Goal: Transaction & Acquisition: Download file/media

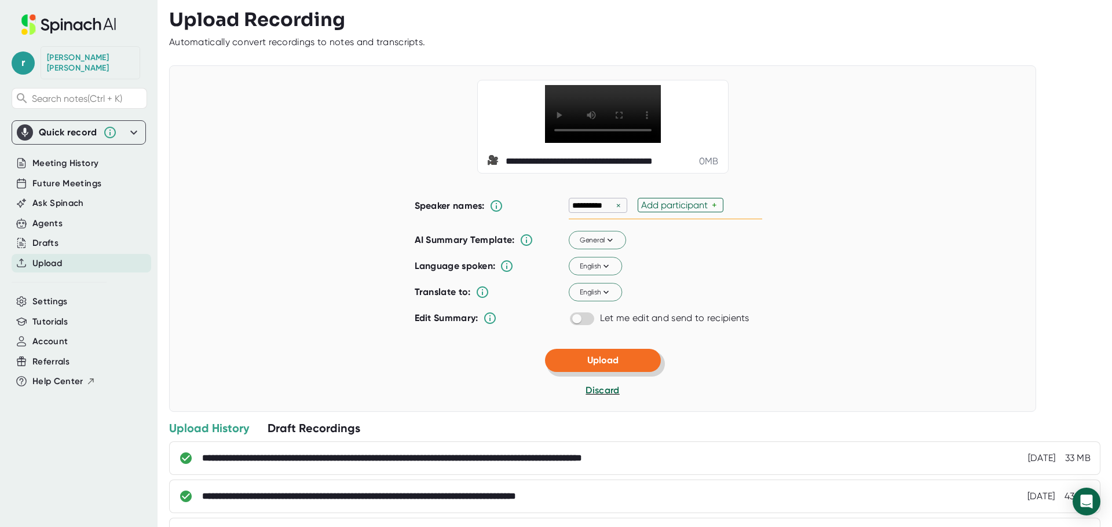
click at [578, 362] on button "Upload" at bounding box center [603, 360] width 116 height 23
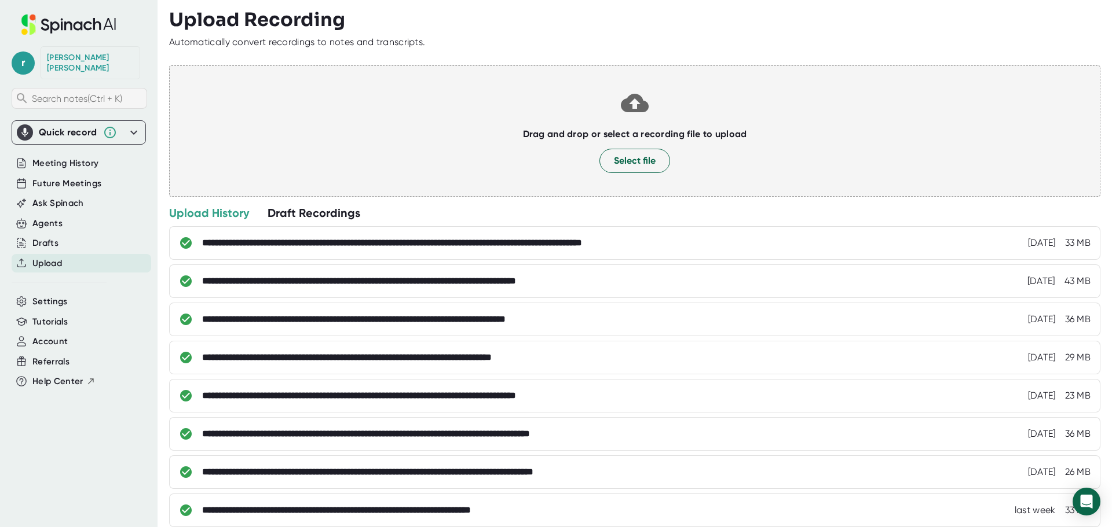
click at [81, 93] on span "Search notes (Ctrl + K)" at bounding box center [77, 98] width 90 height 11
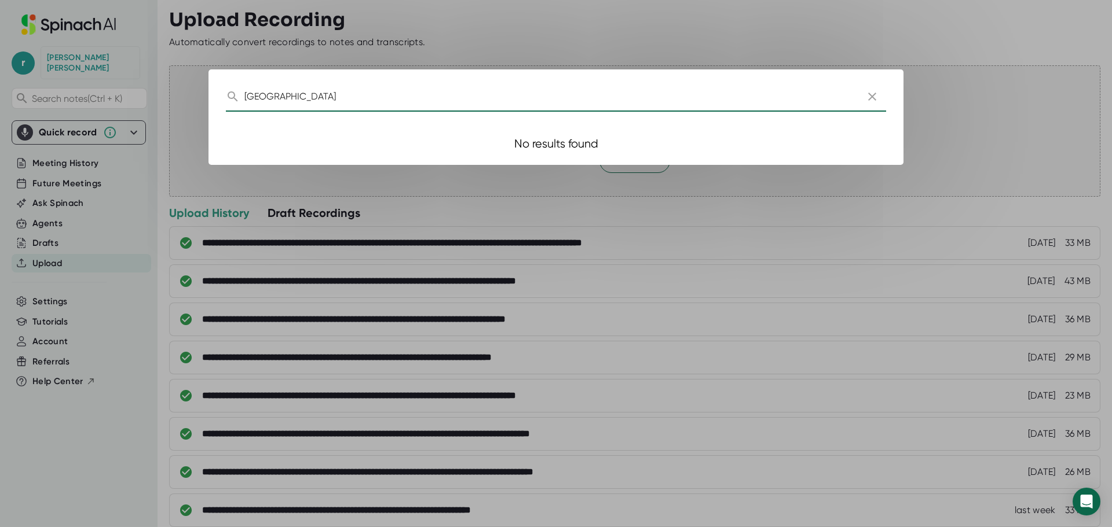
type input "[GEOGRAPHIC_DATA]"
click at [873, 100] on icon "button" at bounding box center [872, 97] width 14 height 14
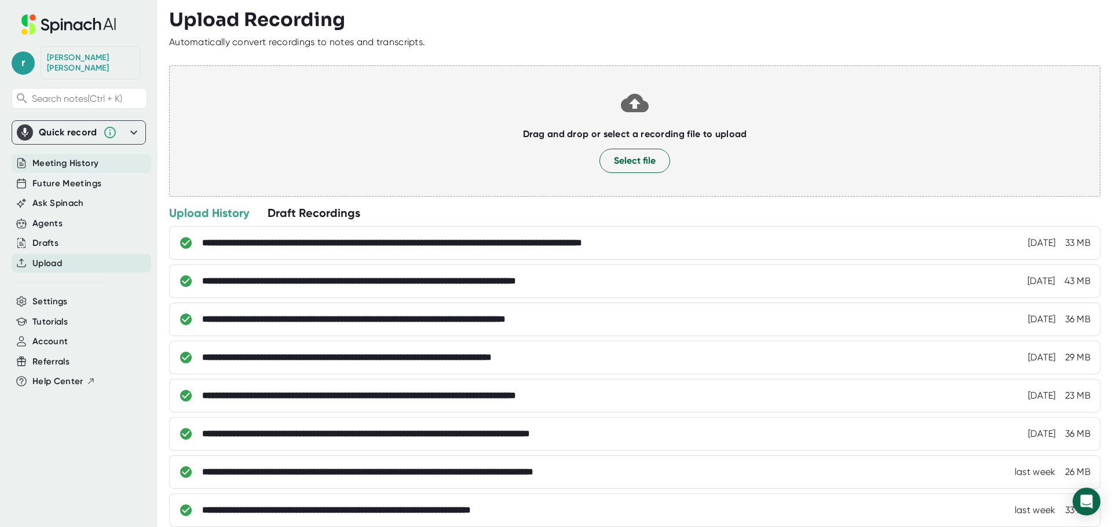
click at [67, 157] on span "Meeting History" at bounding box center [65, 163] width 66 height 13
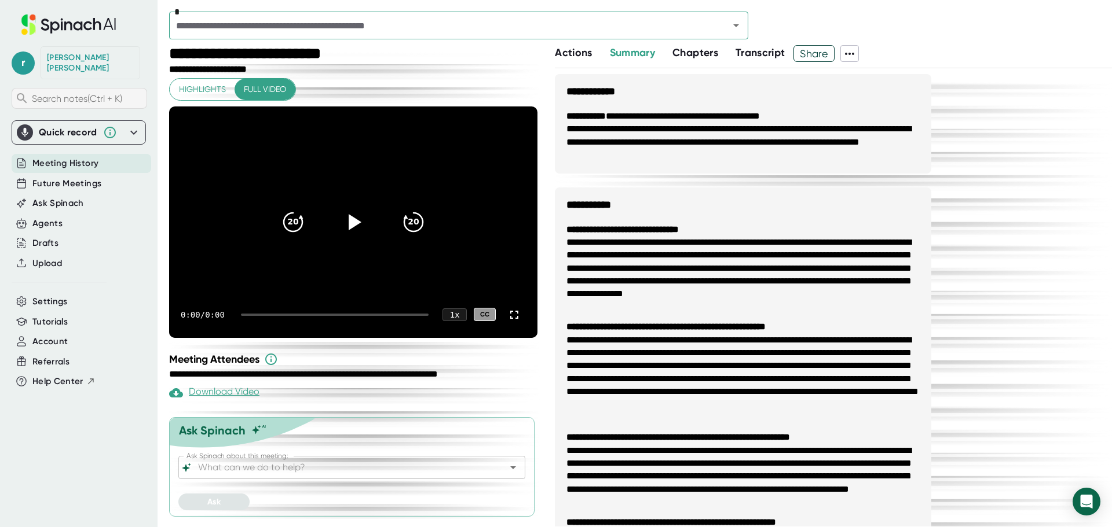
click at [89, 93] on span "Search notes (Ctrl + K)" at bounding box center [77, 98] width 90 height 11
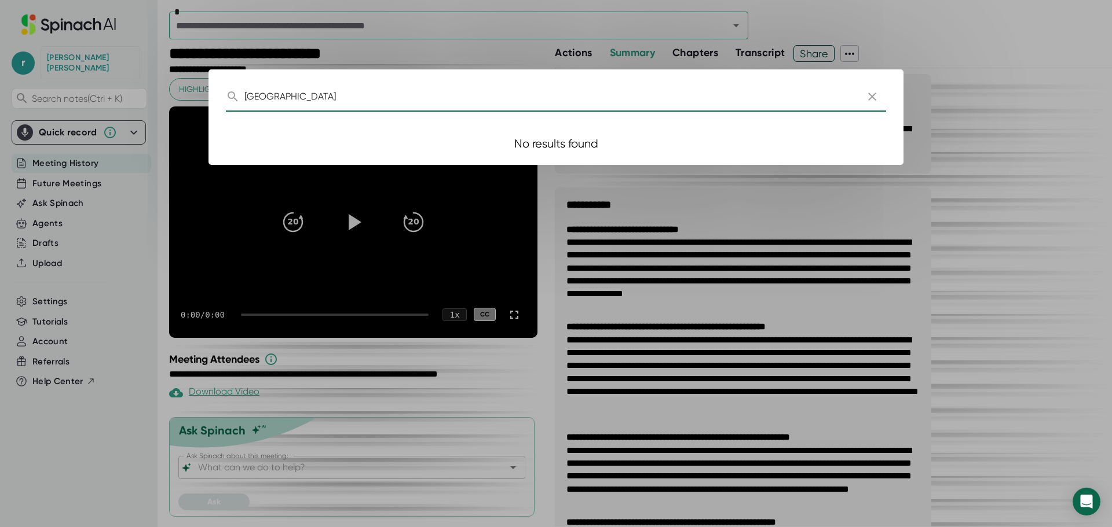
type input "[GEOGRAPHIC_DATA]"
click at [873, 96] on icon "button" at bounding box center [872, 97] width 8 height 8
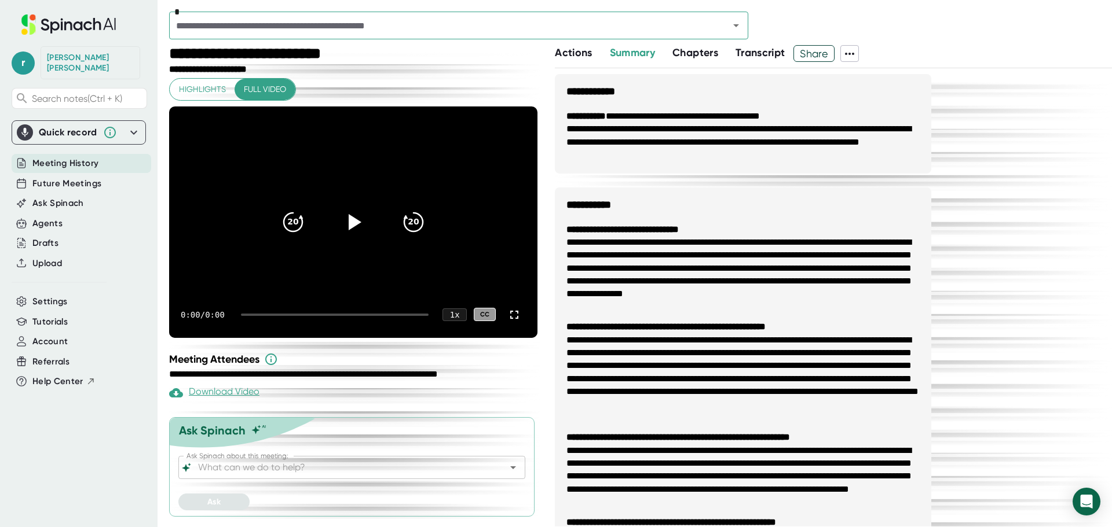
click at [771, 45] on div "*" at bounding box center [640, 29] width 943 height 34
click at [751, 59] on button "Transcript" at bounding box center [760, 53] width 50 height 16
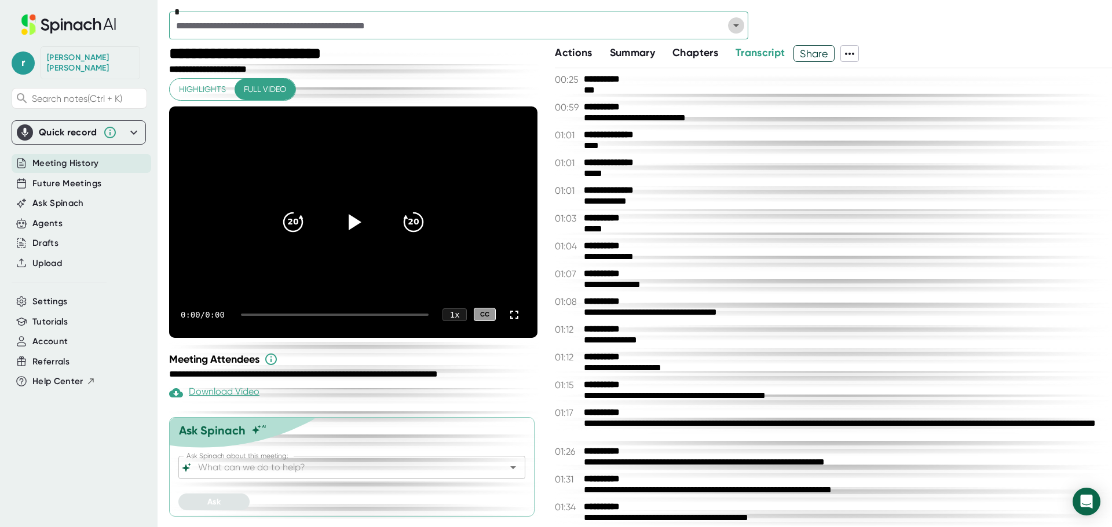
click at [739, 27] on icon "Open" at bounding box center [736, 26] width 14 height 14
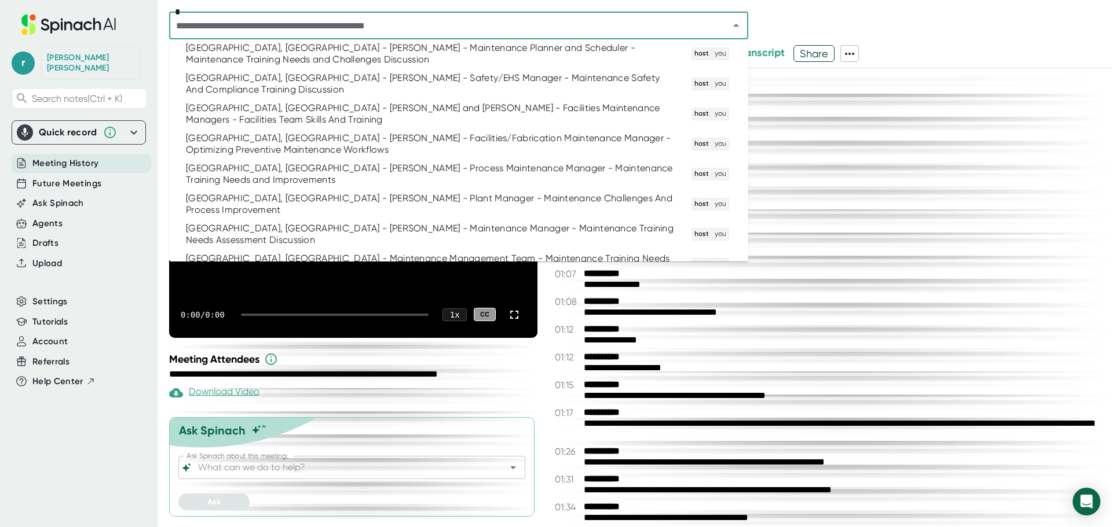
scroll to position [368, 0]
click at [246, 252] on div "[GEOGRAPHIC_DATA], [GEOGRAPHIC_DATA] - Maintenance Management Team - Maintenanc…" at bounding box center [431, 263] width 491 height 23
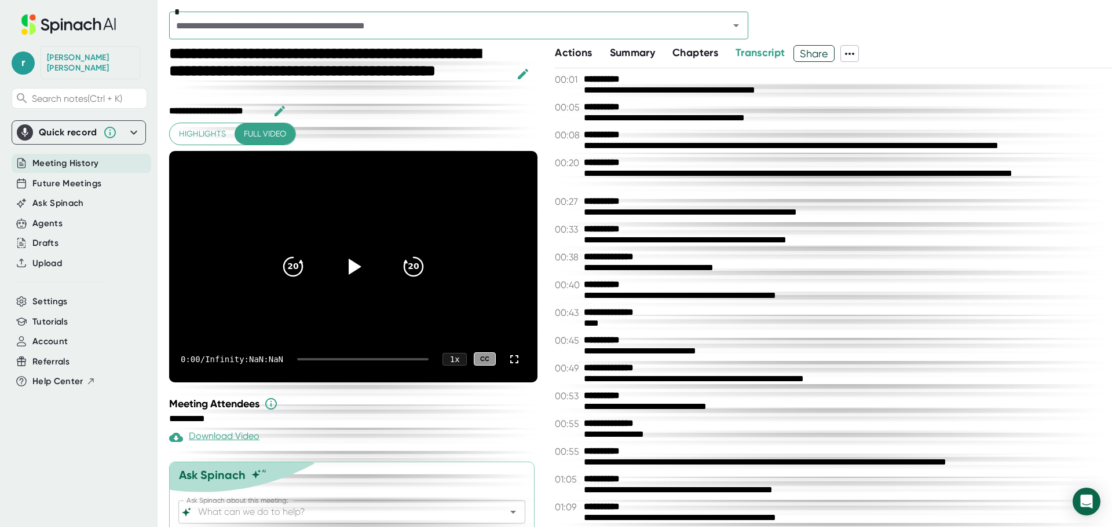
click at [767, 67] on div "**********" at bounding box center [833, 286] width 557 height 482
click at [768, 54] on span "Transcript" at bounding box center [760, 52] width 50 height 13
click at [822, 56] on span "Share" at bounding box center [814, 53] width 40 height 20
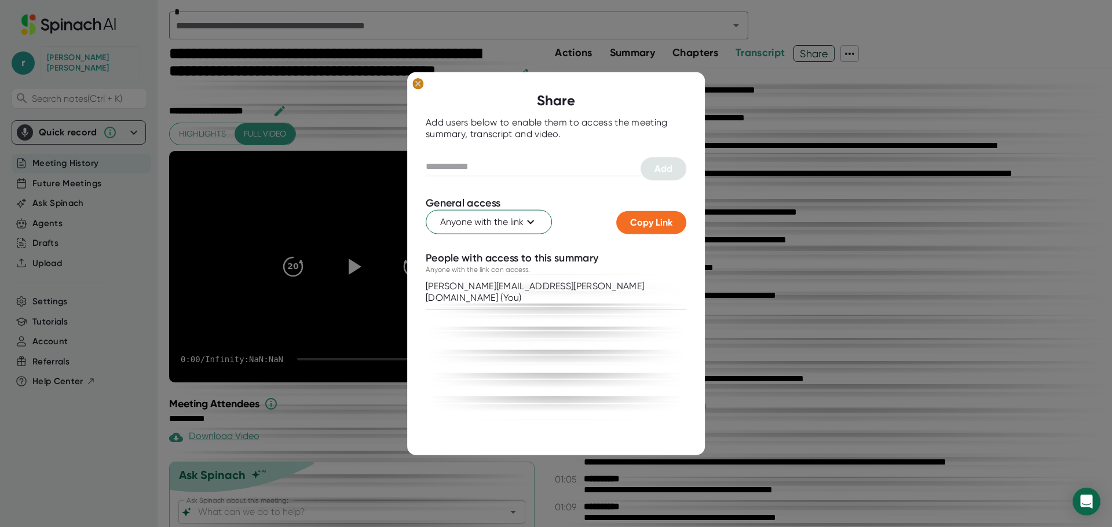
click at [419, 83] on ellipse at bounding box center [417, 84] width 11 height 12
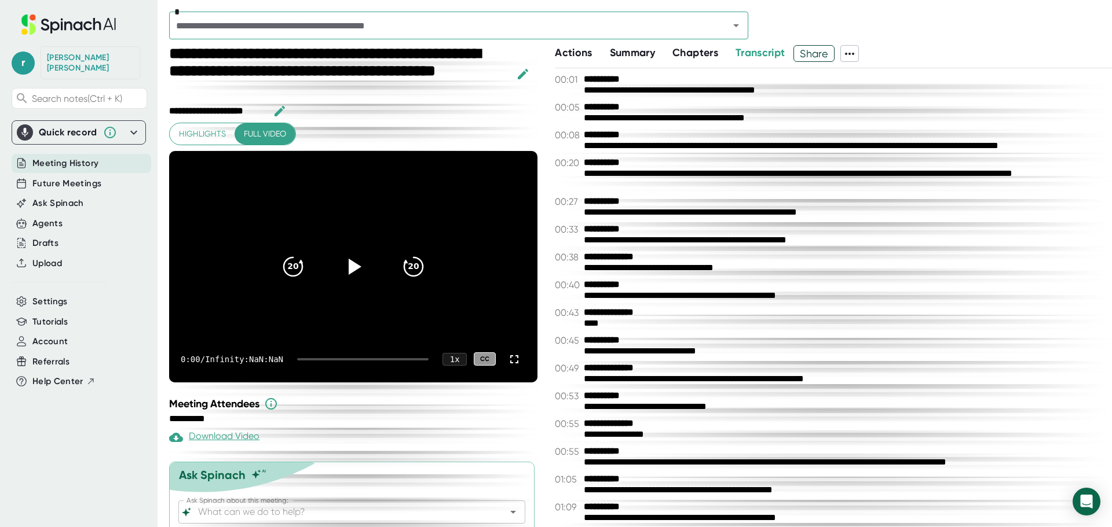
click at [853, 59] on icon at bounding box center [849, 54] width 14 height 14
click at [789, 360] on div at bounding box center [556, 263] width 1112 height 527
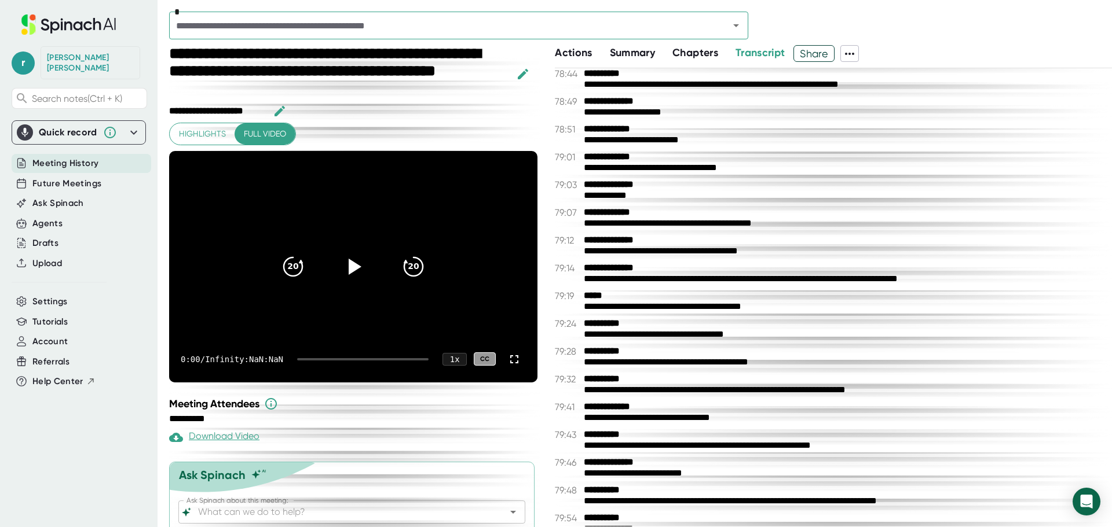
scroll to position [32610, 0]
click at [981, 188] on div "**********" at bounding box center [833, 184] width 557 height 11
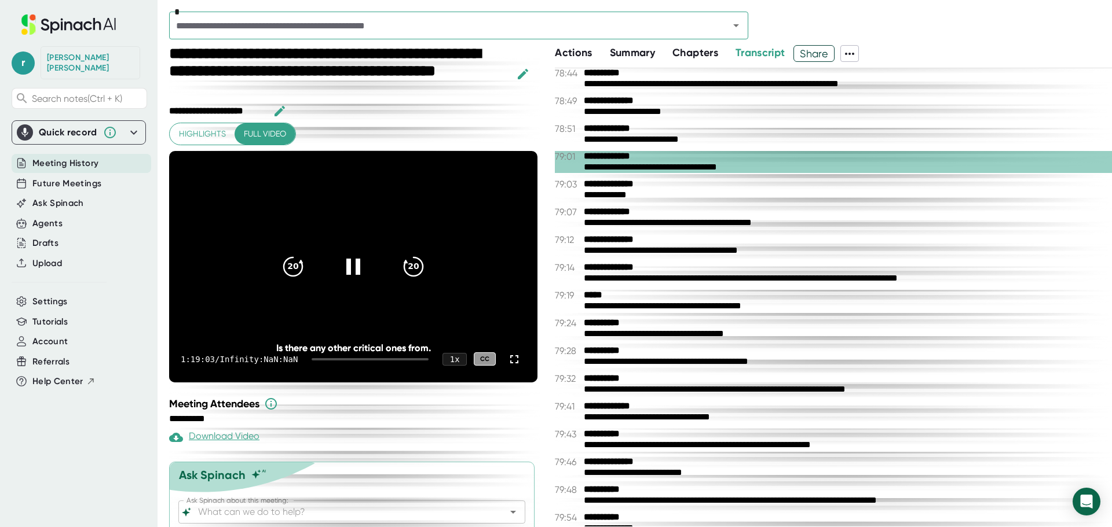
click at [855, 56] on icon at bounding box center [849, 54] width 14 height 14
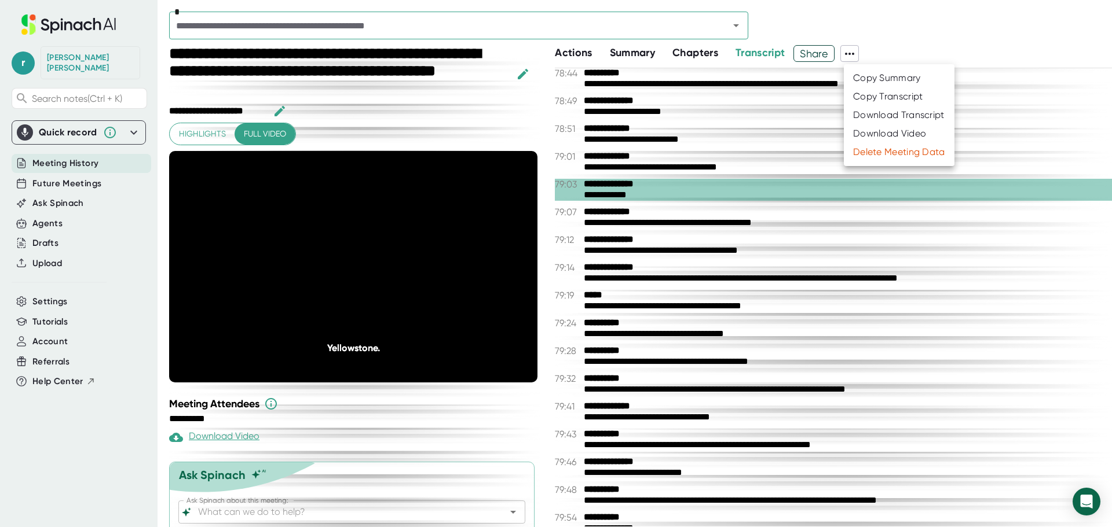
click at [212, 314] on div at bounding box center [556, 263] width 1112 height 527
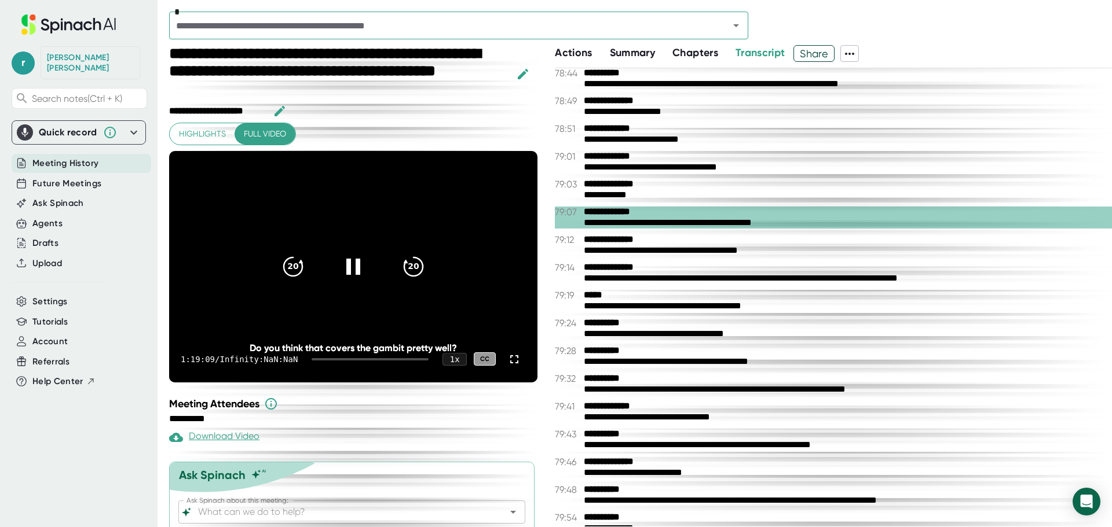
click at [203, 347] on div "1:19:09 / Infinity:NaN:NaN 1 x CC" at bounding box center [353, 359] width 368 height 46
click at [351, 269] on icon at bounding box center [353, 266] width 29 height 29
click at [851, 54] on icon at bounding box center [849, 54] width 14 height 14
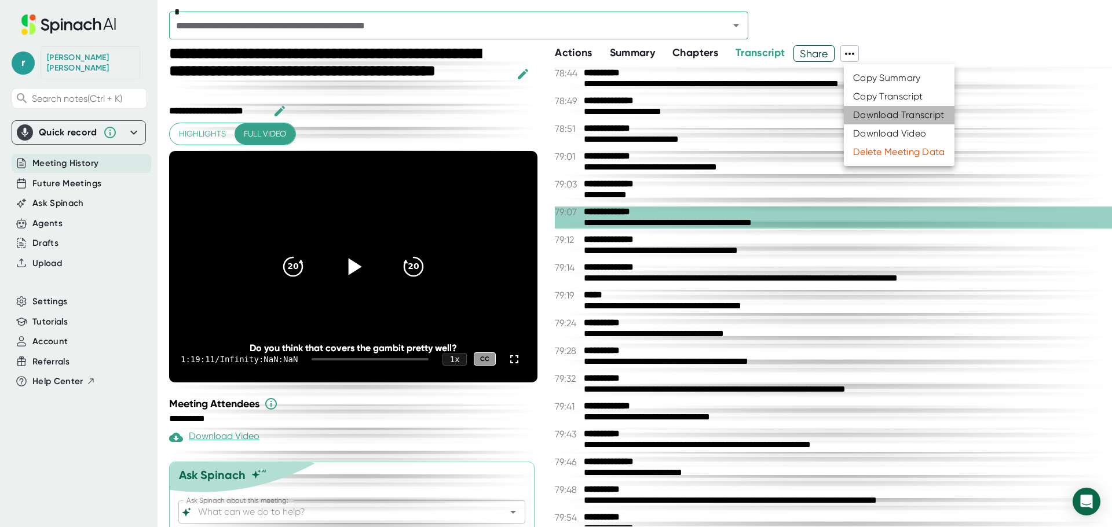
click at [878, 117] on div "Download Transcript" at bounding box center [898, 115] width 91 height 12
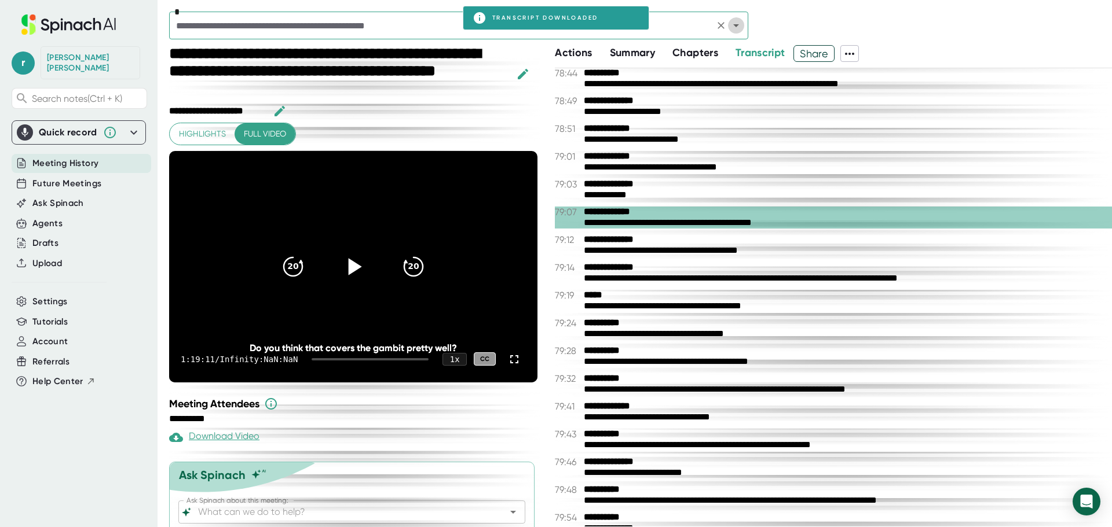
click at [743, 26] on button "Open" at bounding box center [736, 25] width 16 height 16
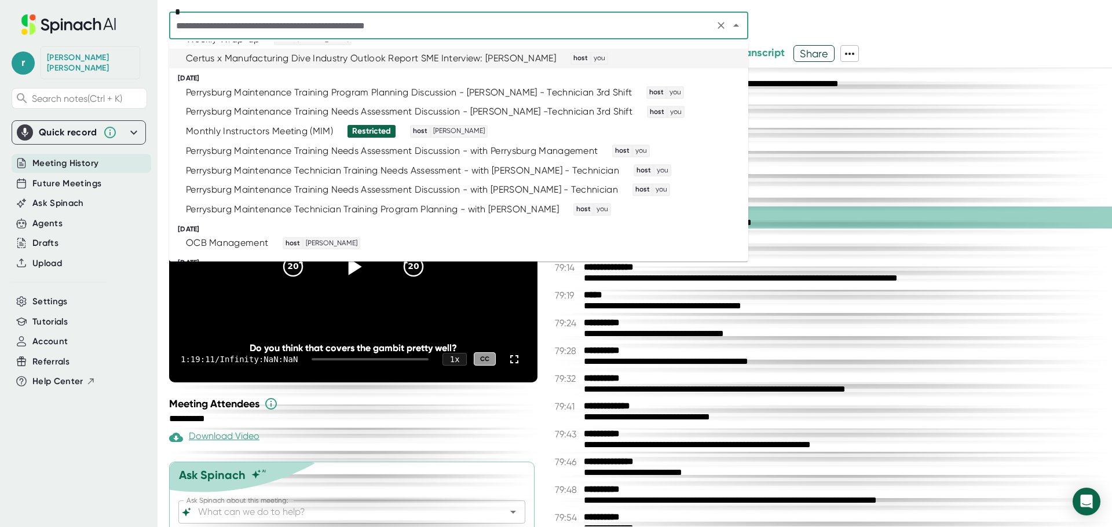
scroll to position [710, 0]
click at [280, 145] on div "Perrysburg Maintenance Training Needs Assessment Discussion - with Perrysburg M…" at bounding box center [392, 151] width 412 height 12
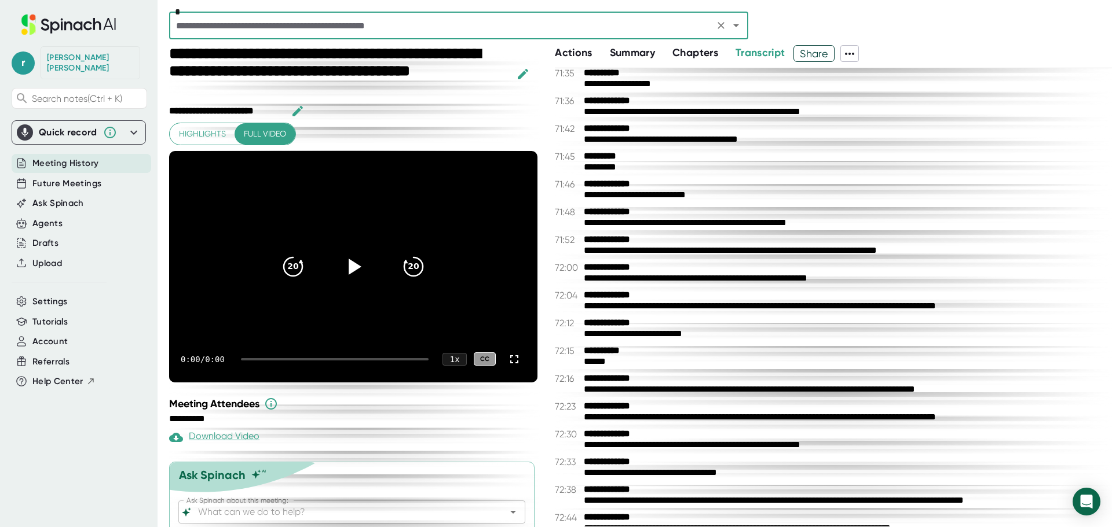
scroll to position [32643, 0]
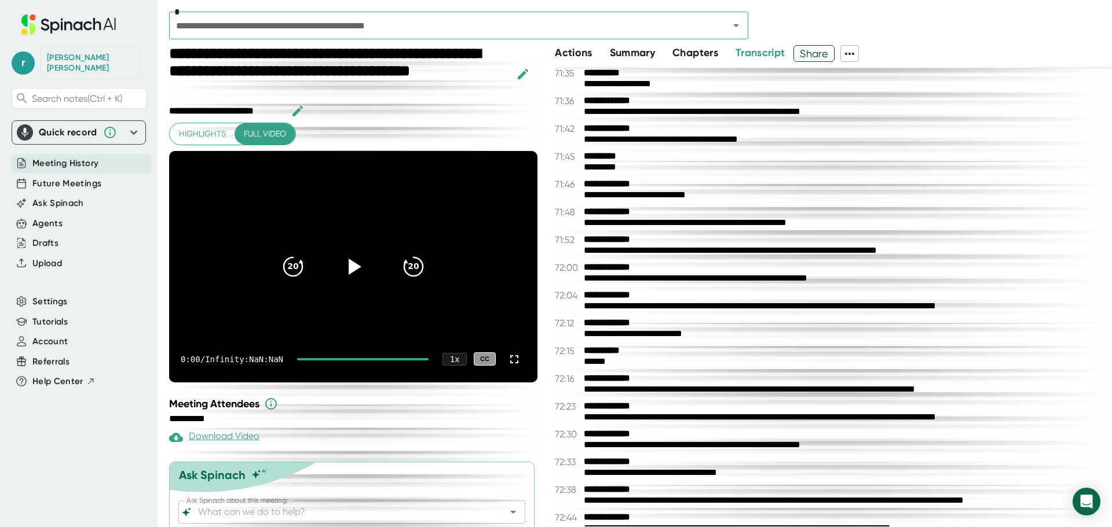
click at [852, 54] on icon at bounding box center [849, 54] width 9 height 2
click at [872, 115] on div "Download Transcript" at bounding box center [898, 115] width 91 height 12
click at [738, 30] on icon "Open" at bounding box center [736, 26] width 14 height 14
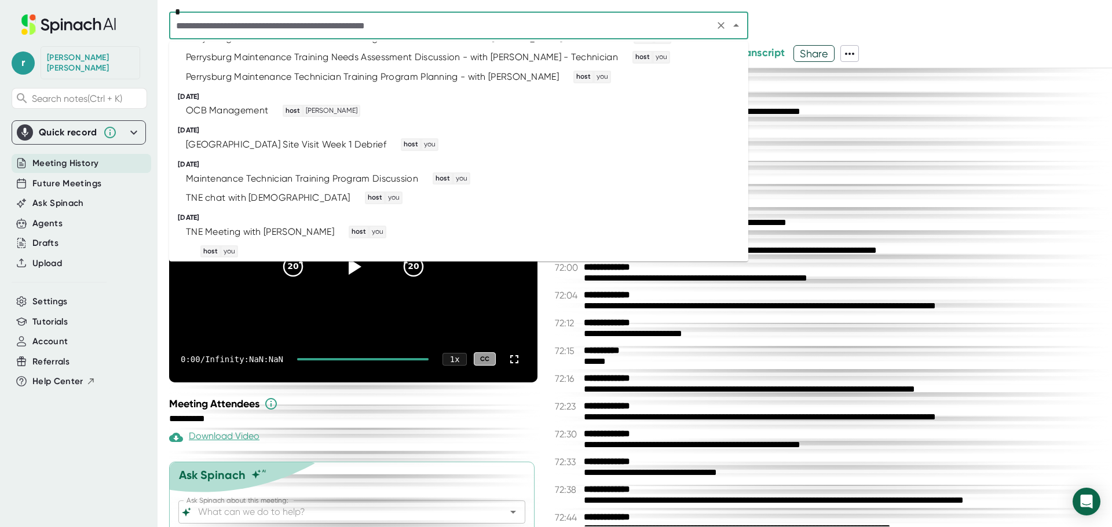
scroll to position [842, 0]
click at [261, 227] on div "TNE Meeting with [PERSON_NAME]" at bounding box center [260, 233] width 148 height 12
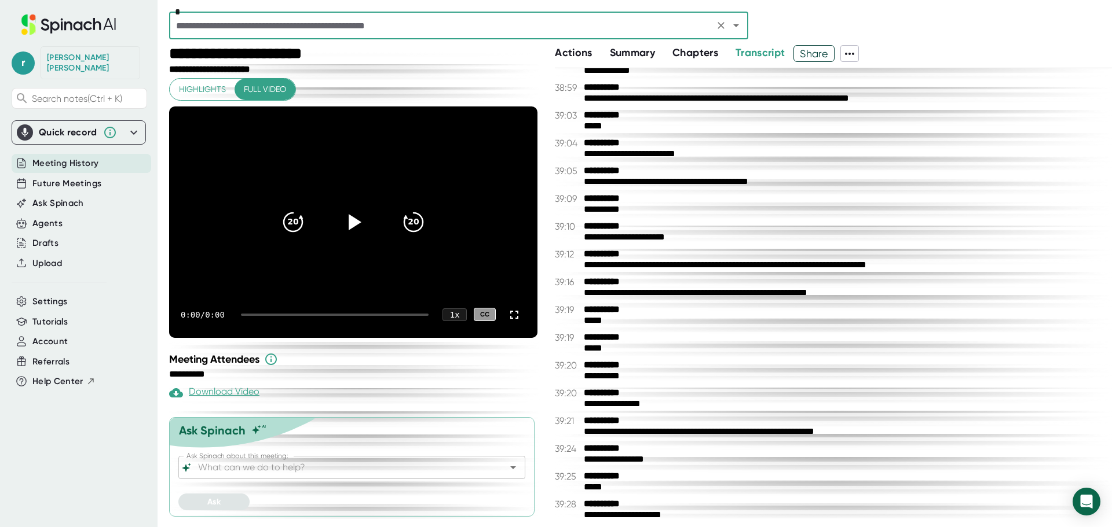
scroll to position [18951, 0]
click at [851, 57] on icon at bounding box center [849, 54] width 14 height 14
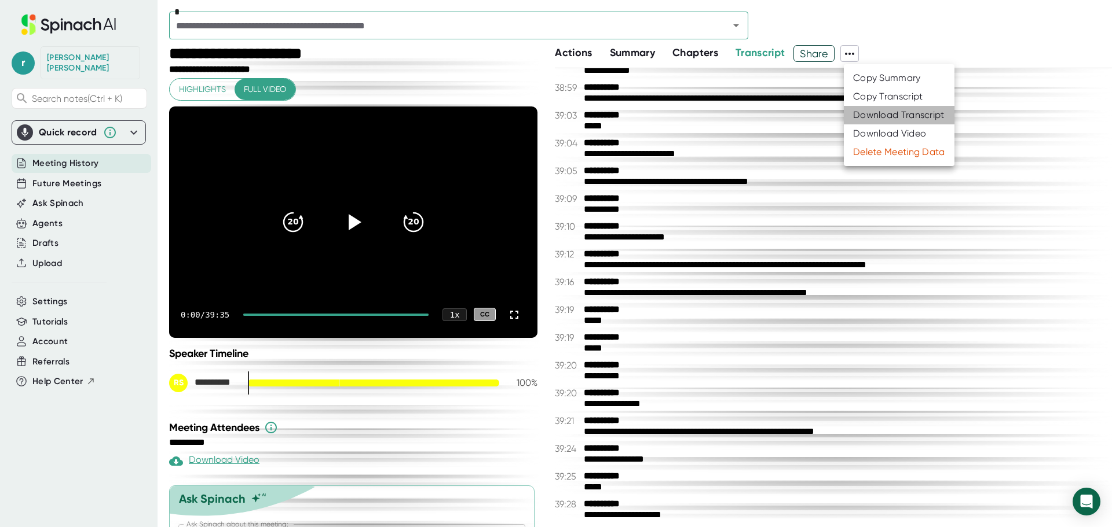
click at [862, 116] on div "Download Transcript" at bounding box center [898, 115] width 91 height 12
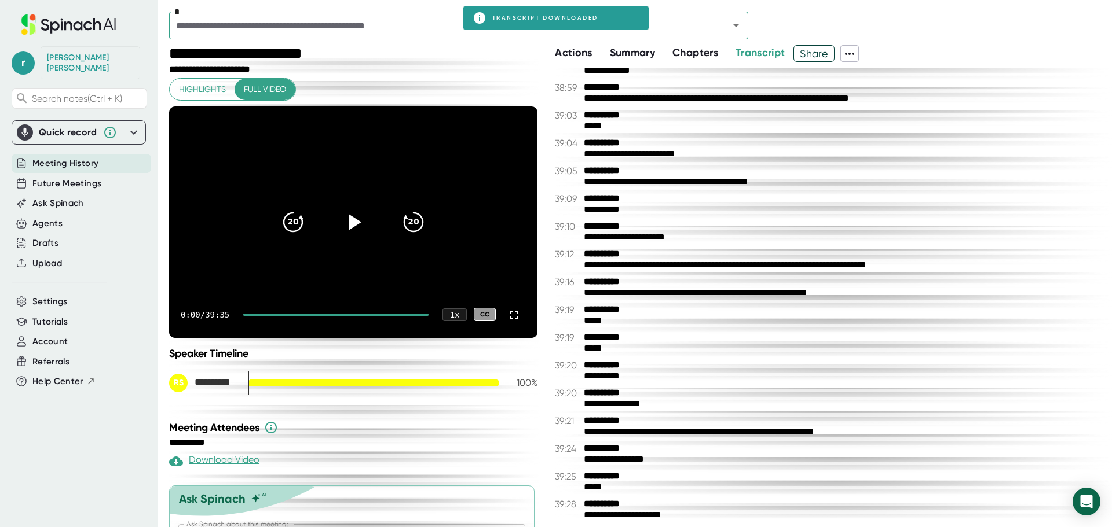
click at [790, 295] on div "**********" at bounding box center [843, 293] width 519 height 11
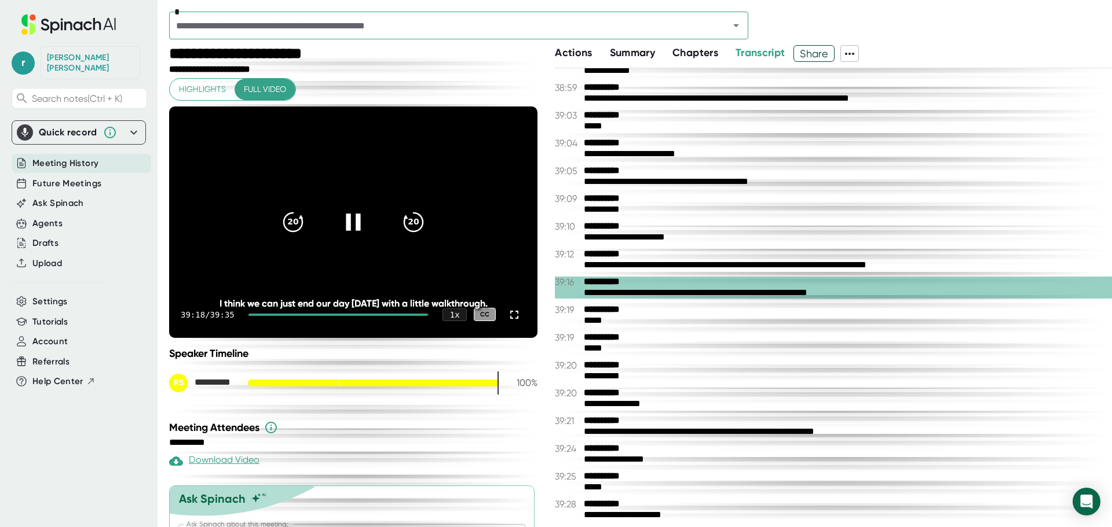
click at [346, 225] on icon at bounding box center [353, 222] width 14 height 17
click at [796, 380] on div "**********" at bounding box center [843, 376] width 519 height 11
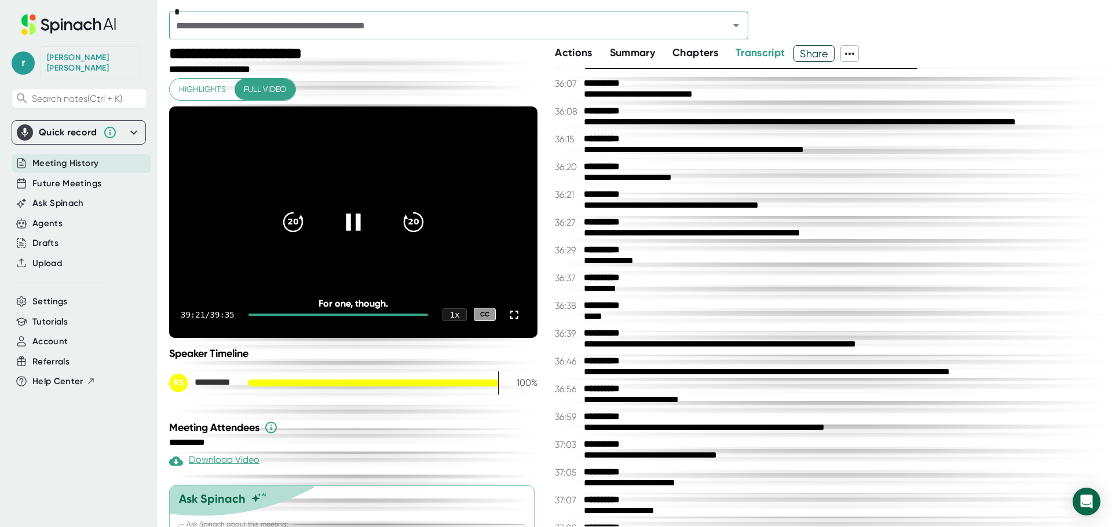
scroll to position [17514, 0]
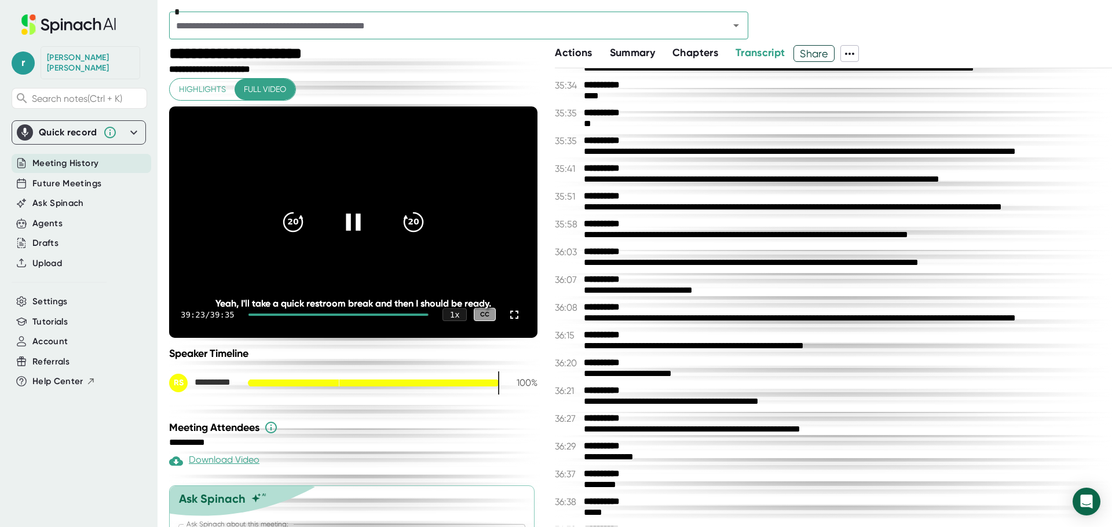
click at [350, 221] on icon at bounding box center [353, 221] width 29 height 29
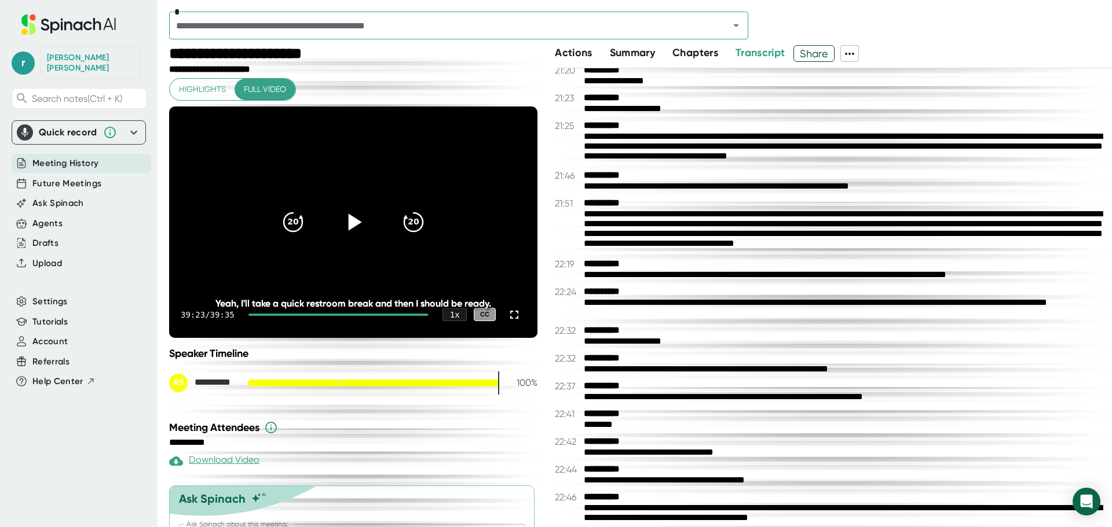
scroll to position [10266, 0]
